Goal: Task Accomplishment & Management: Manage account settings

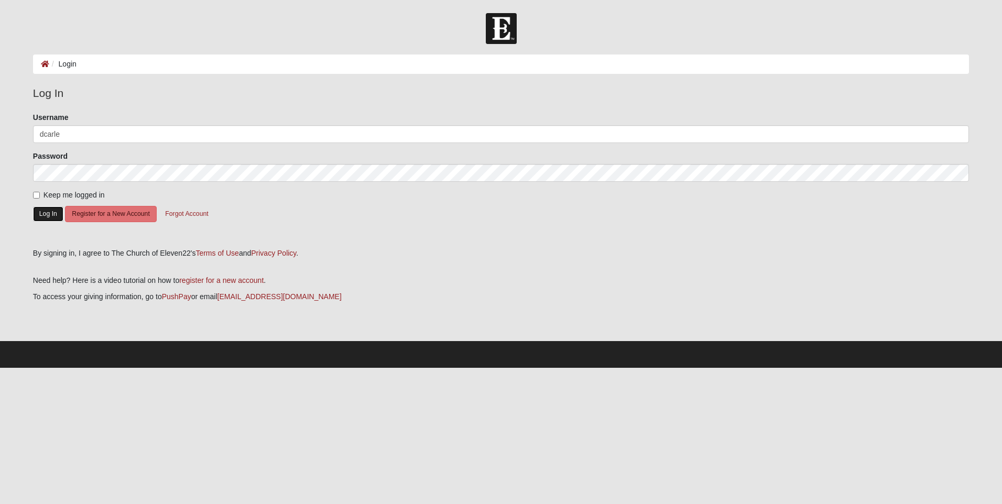
click at [43, 213] on button "Log In" at bounding box center [48, 213] width 30 height 15
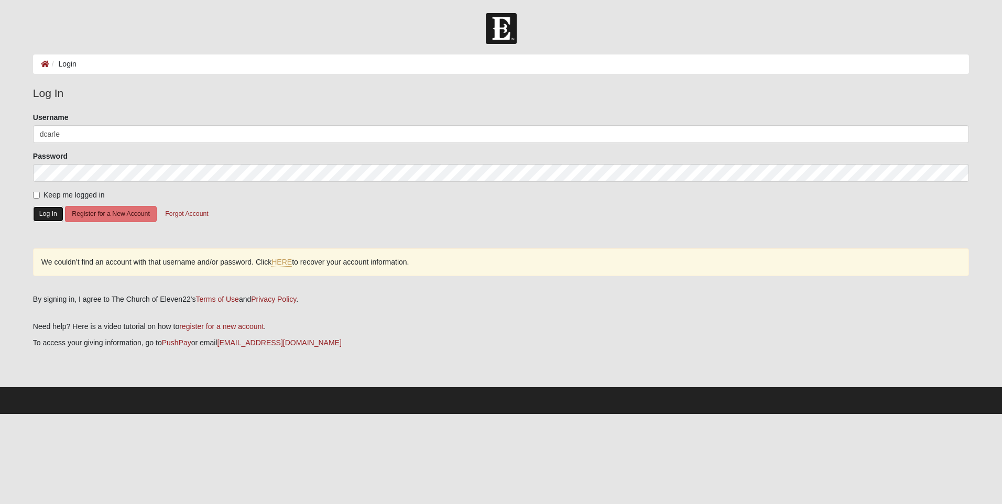
click at [52, 215] on button "Log In" at bounding box center [48, 213] width 30 height 15
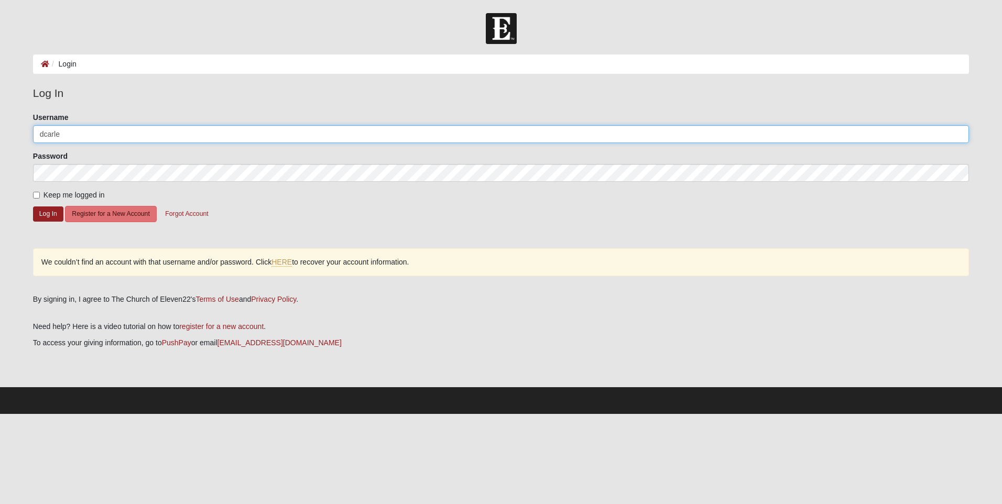
click at [76, 134] on input "dcarle" at bounding box center [501, 134] width 936 height 18
type input "[EMAIL_ADDRESS][DOMAIN_NAME]"
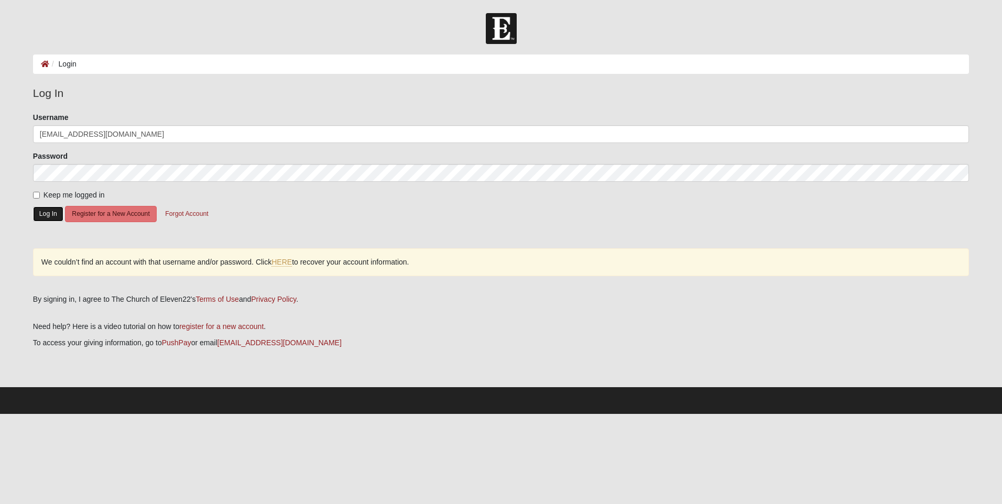
click at [47, 216] on button "Log In" at bounding box center [48, 213] width 30 height 15
click at [36, 192] on input "Keep me logged in" at bounding box center [36, 195] width 7 height 7
checkbox input "true"
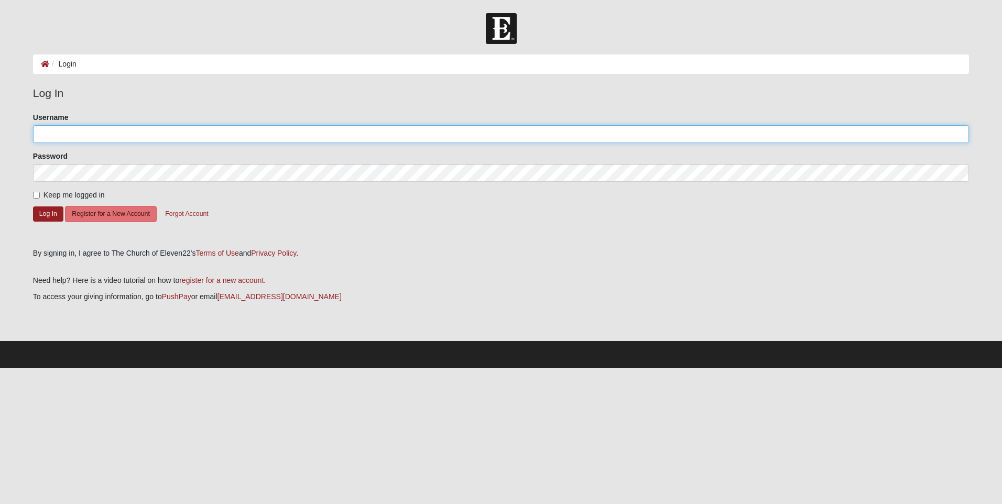
type input "dcarle"
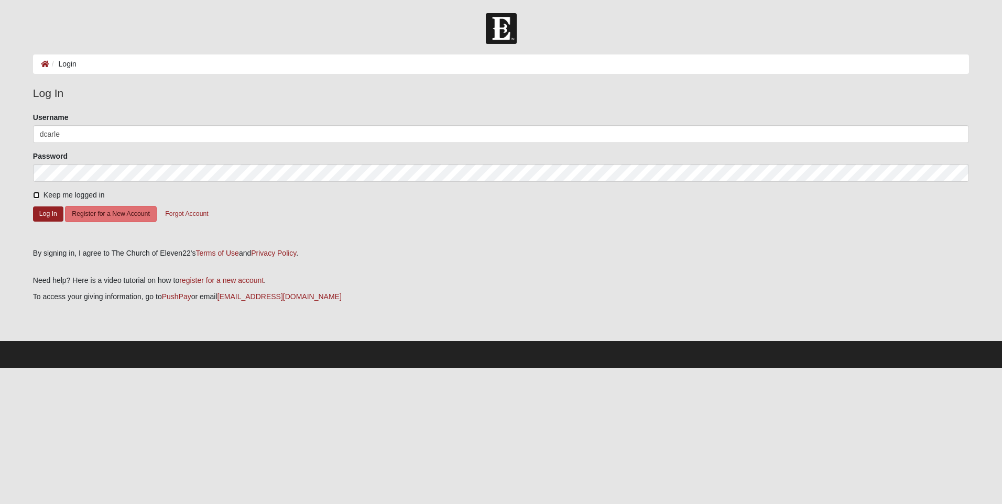
click at [37, 194] on input "Keep me logged in" at bounding box center [36, 195] width 7 height 7
checkbox input "true"
click at [51, 214] on button "Log In" at bounding box center [48, 213] width 30 height 15
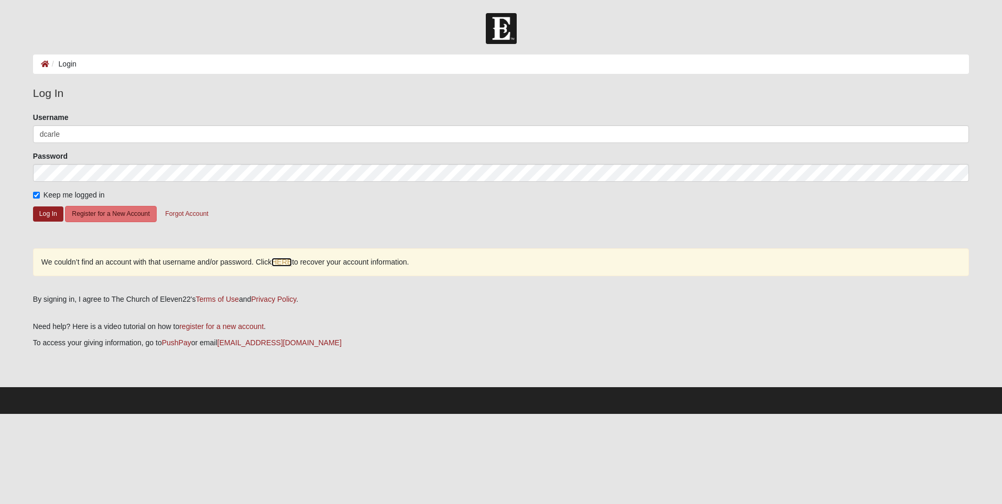
click at [276, 261] on link "HERE" at bounding box center [281, 262] width 20 height 9
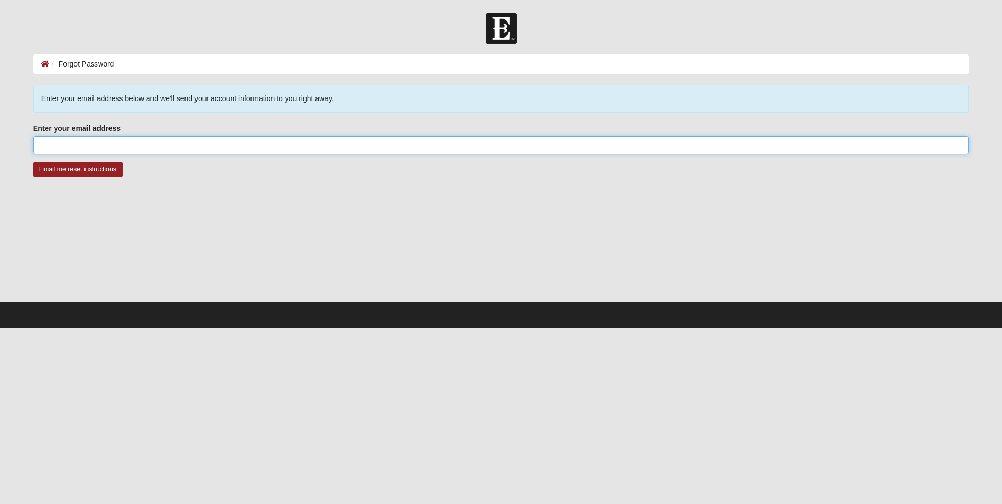
click at [175, 139] on input "Enter your email address" at bounding box center [501, 145] width 936 height 18
type input "[EMAIL_ADDRESS][DOMAIN_NAME]"
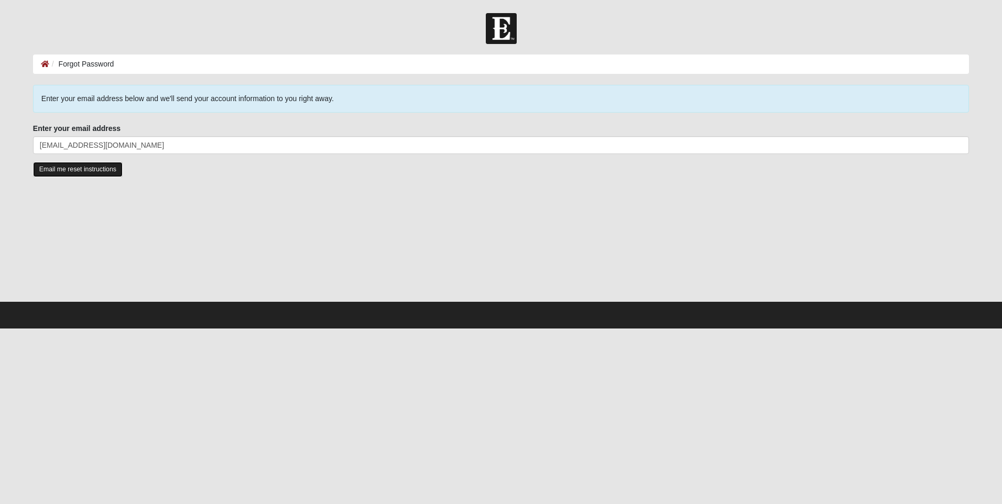
click at [78, 168] on input "Email me reset instructions" at bounding box center [78, 169] width 90 height 15
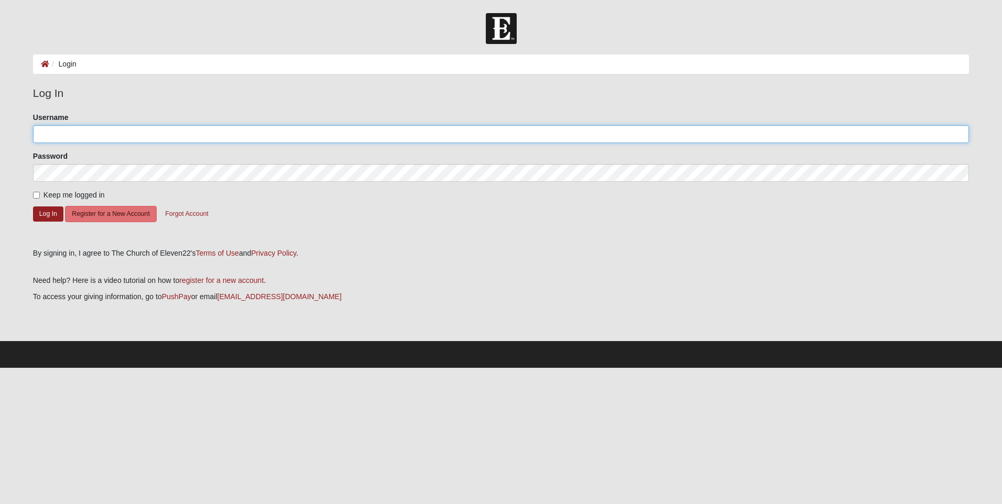
type input "dcarle"
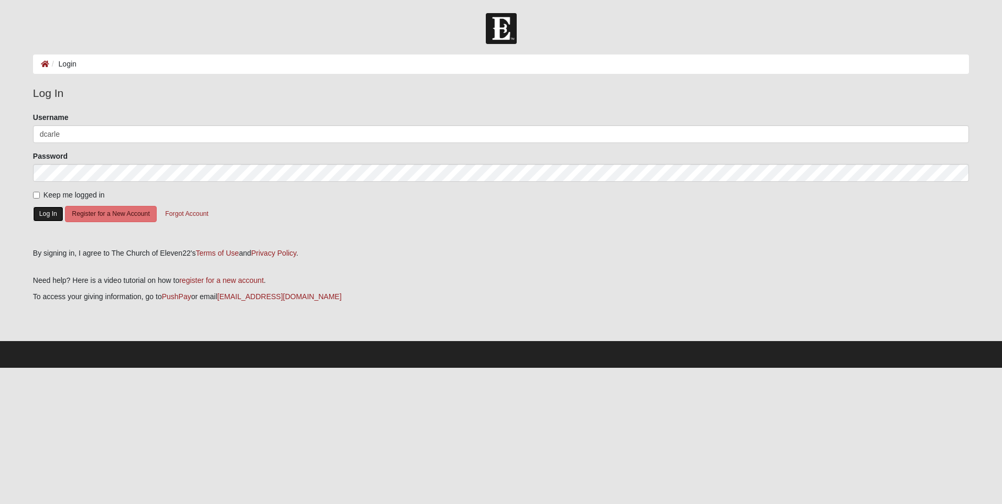
click at [35, 219] on button "Log In" at bounding box center [48, 213] width 30 height 15
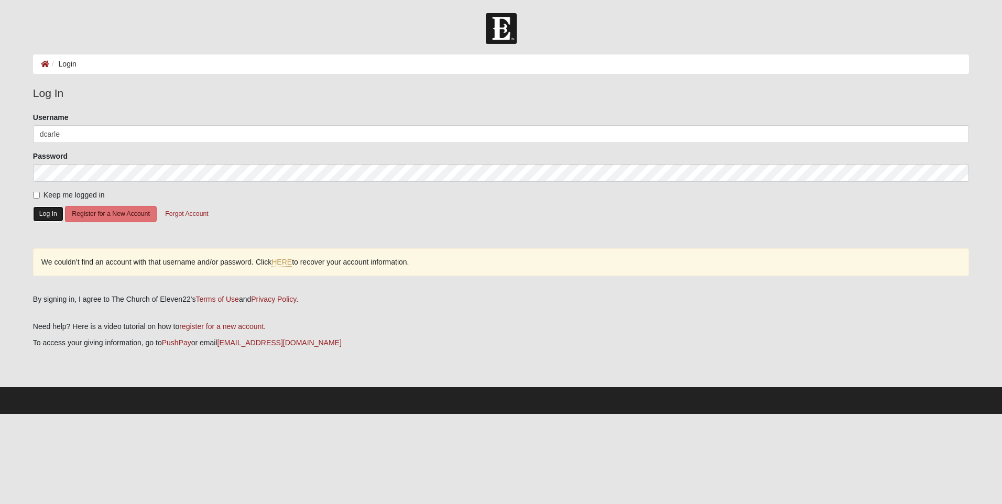
click at [44, 215] on button "Log In" at bounding box center [48, 213] width 30 height 15
click at [45, 208] on button "Log In" at bounding box center [48, 213] width 30 height 15
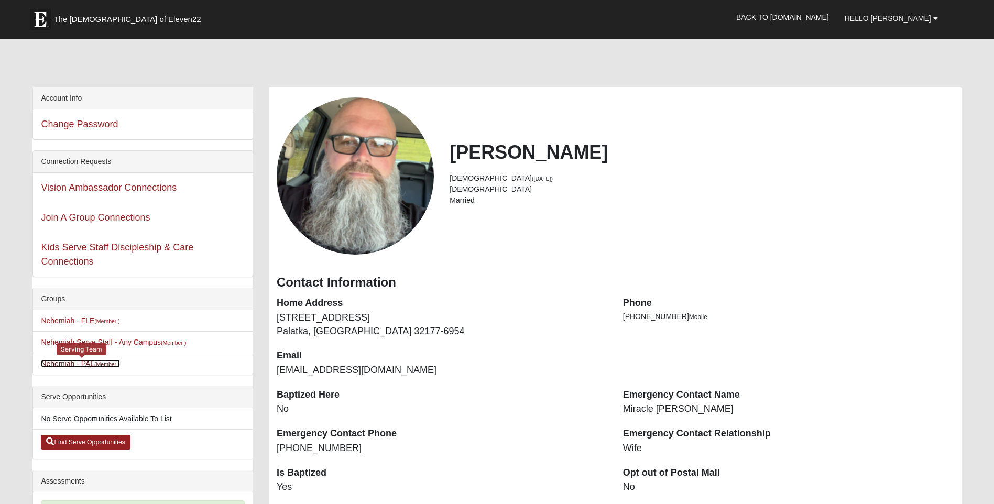
click at [80, 362] on link "Nehemiah - PAL (Member )" at bounding box center [80, 363] width 79 height 8
